Goal: Find specific page/section: Find specific page/section

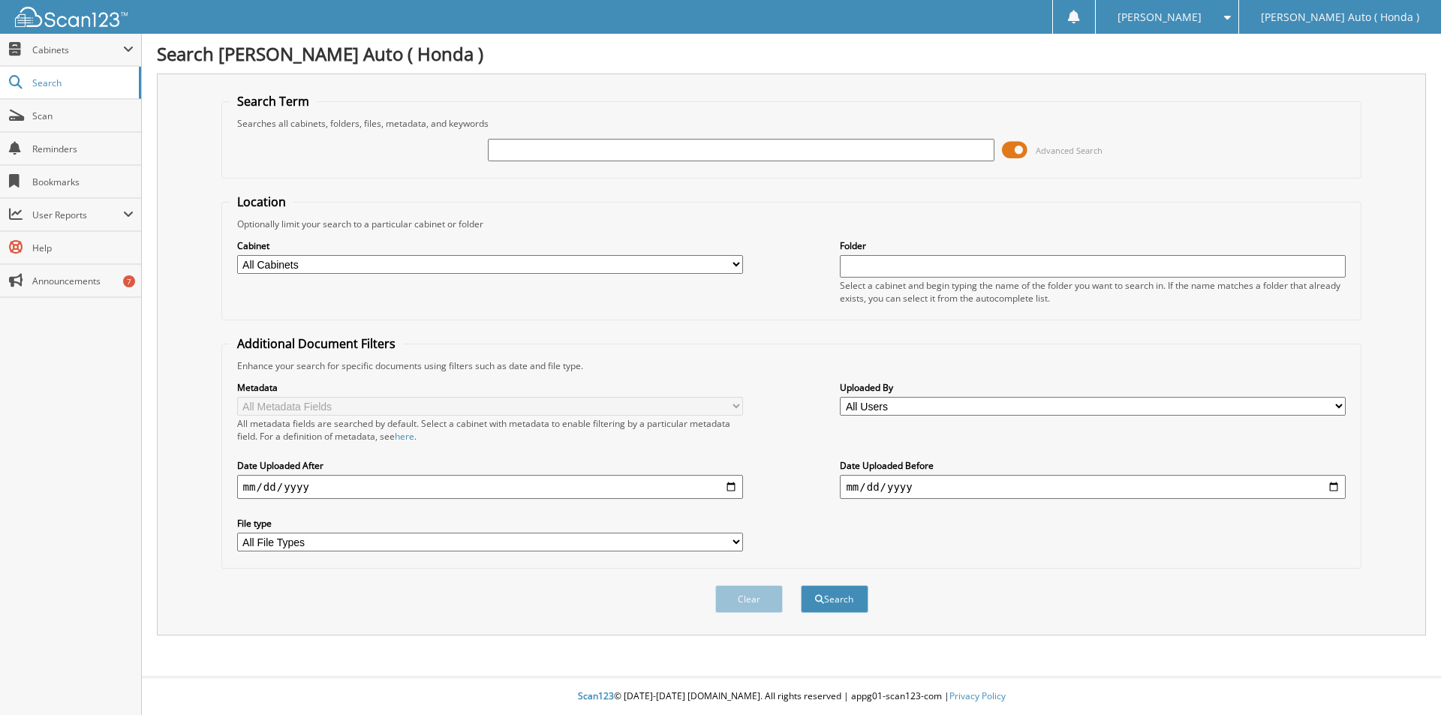
click at [531, 145] on input "text" at bounding box center [741, 150] width 506 height 23
type input "H22589"
click at [801, 585] on button "Search" at bounding box center [835, 599] width 68 height 28
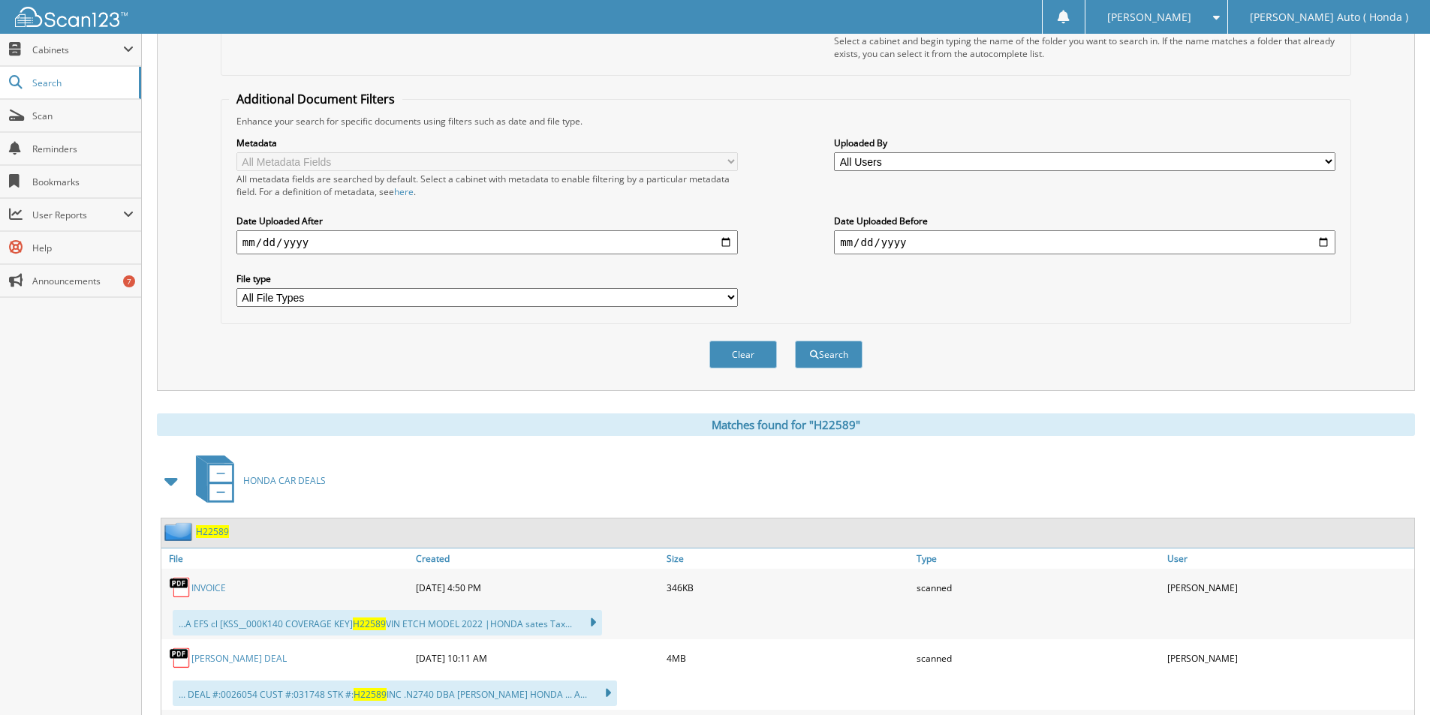
scroll to position [225, 0]
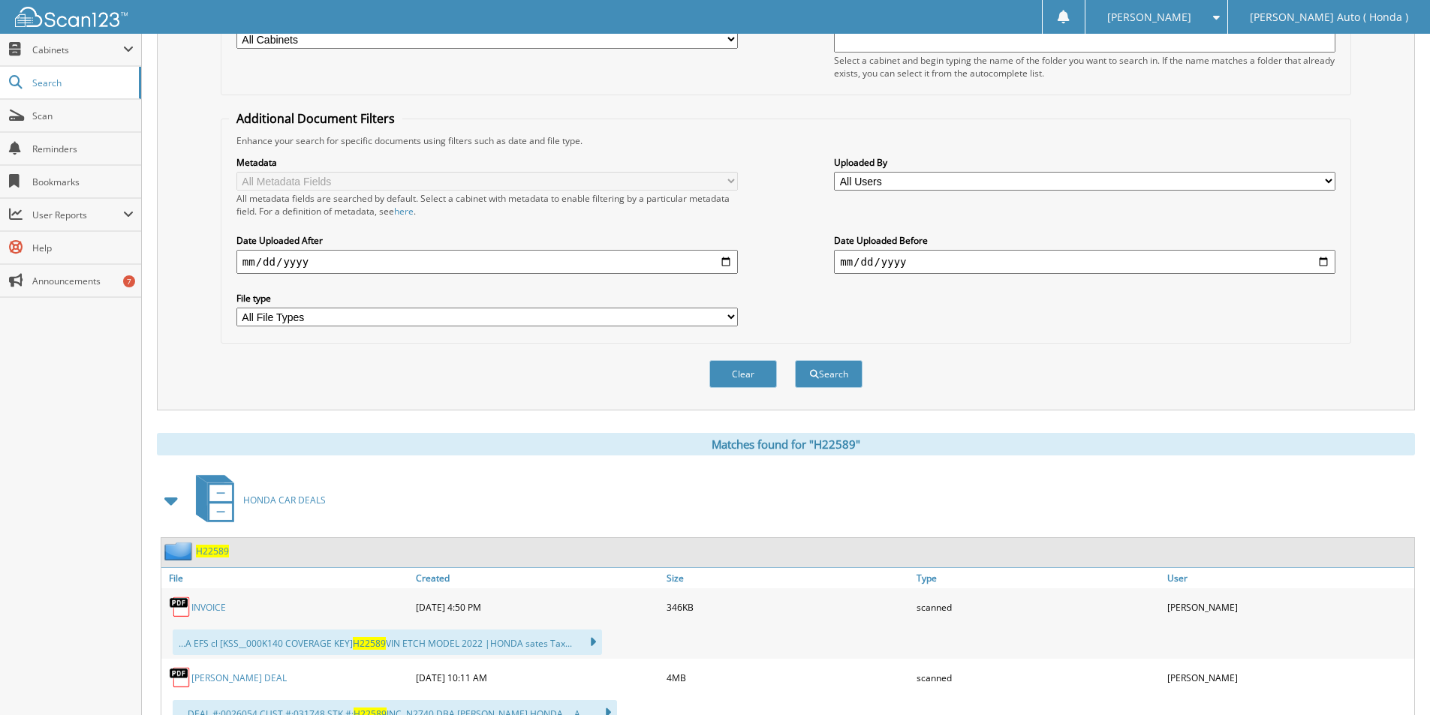
click at [215, 551] on span "H22589" at bounding box center [212, 551] width 33 height 13
